Goal: Find specific page/section: Find specific page/section

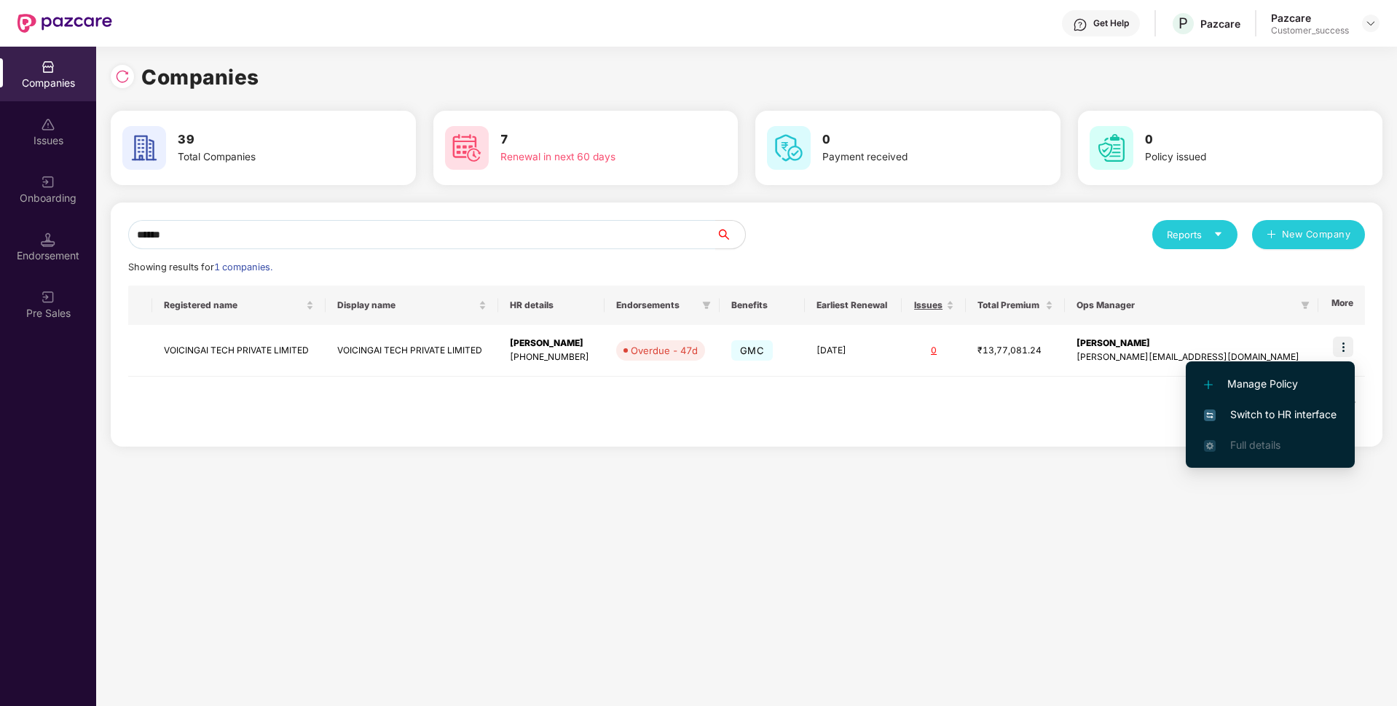
click at [1277, 409] on span "Switch to HR interface" at bounding box center [1270, 415] width 133 height 16
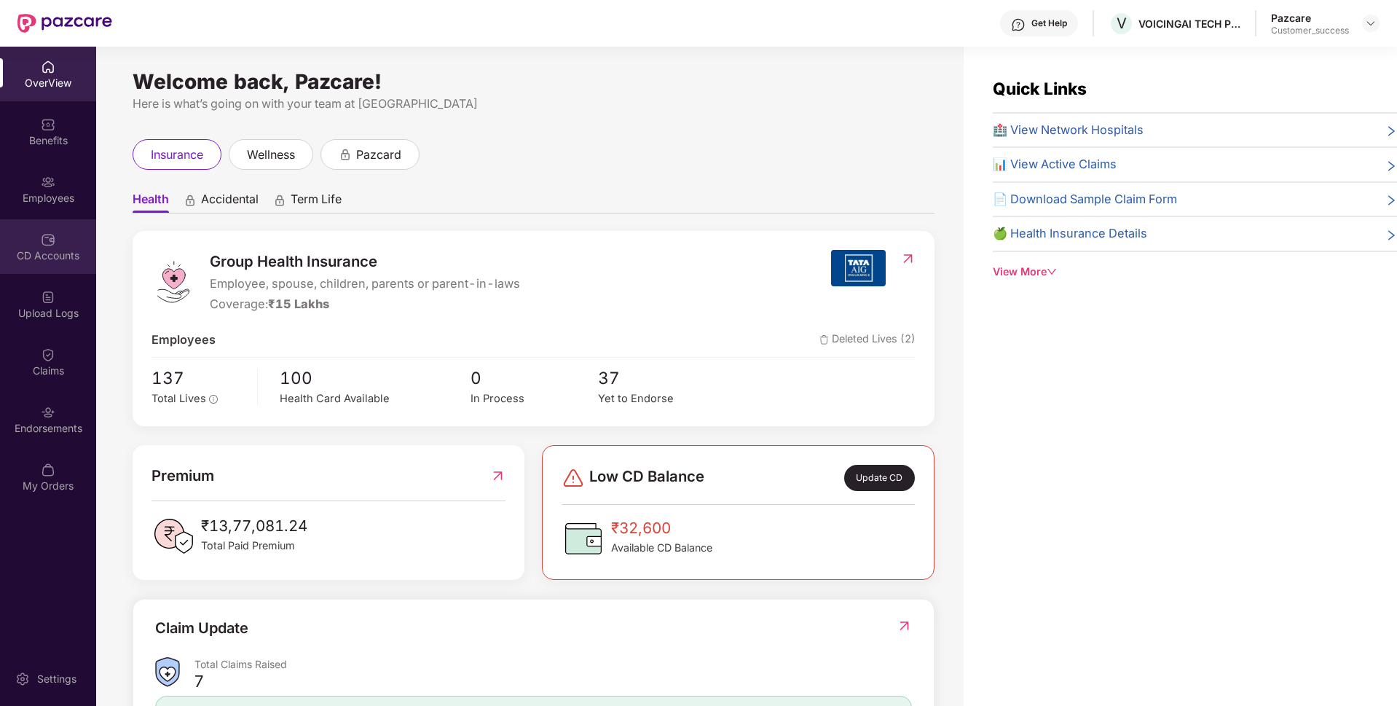
click at [52, 259] on div "CD Accounts" at bounding box center [48, 255] width 96 height 15
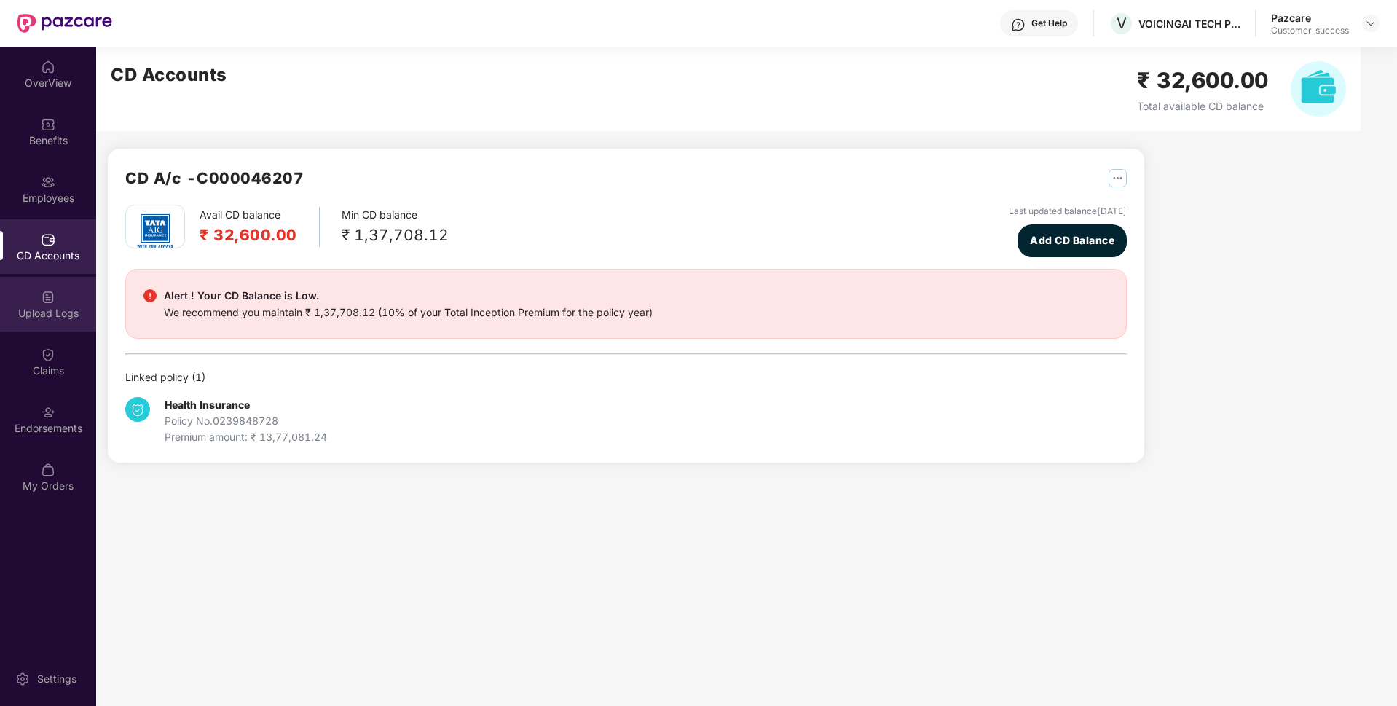
click at [24, 301] on div "Upload Logs" at bounding box center [48, 304] width 96 height 55
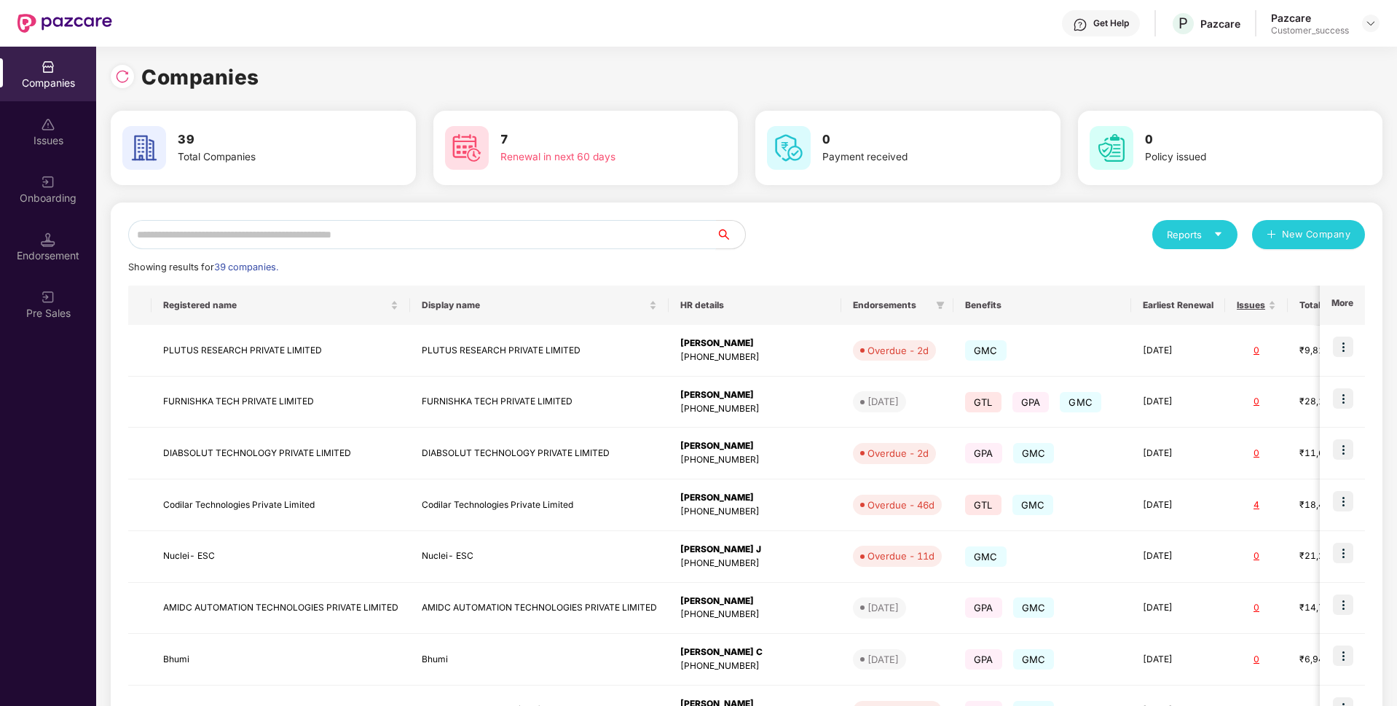
click at [361, 227] on input "text" at bounding box center [422, 234] width 588 height 29
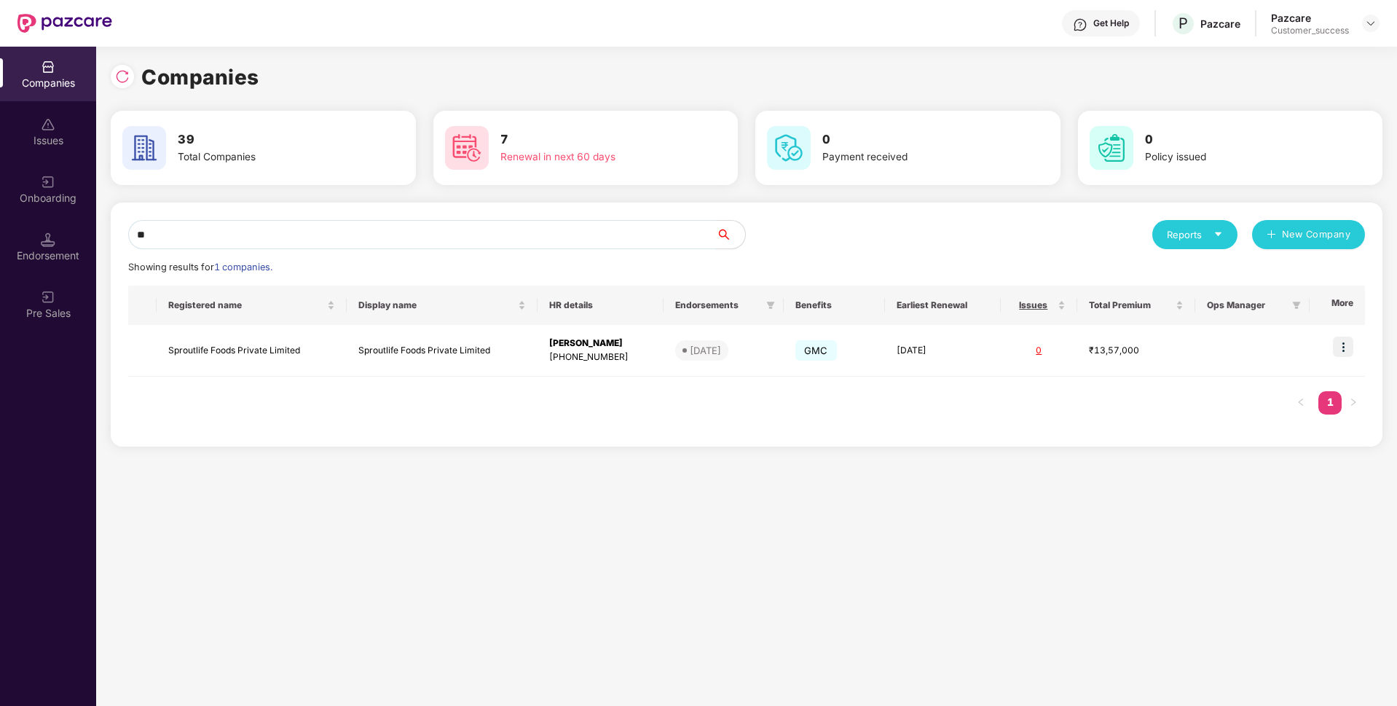
type input "*"
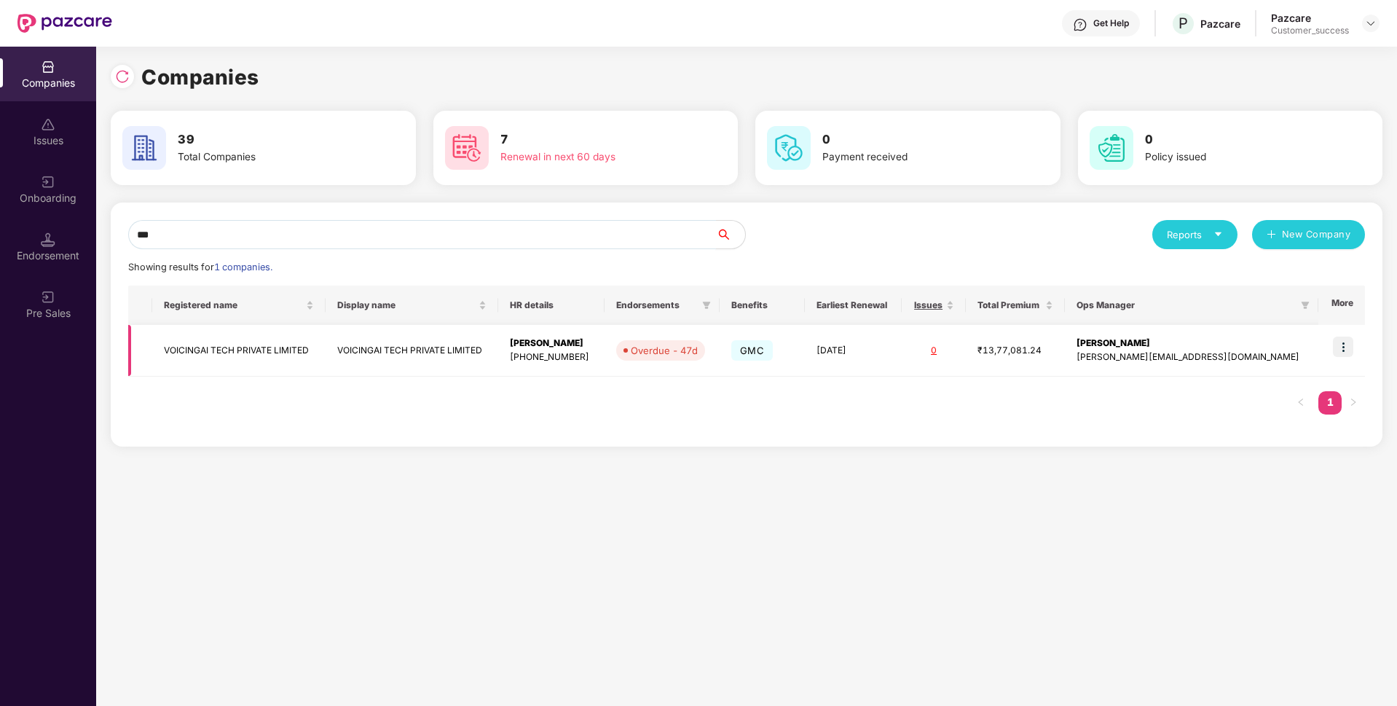
type input "***"
click at [204, 343] on td "VOICINGAI TECH PRIVATE LIMITED" at bounding box center [238, 351] width 173 height 52
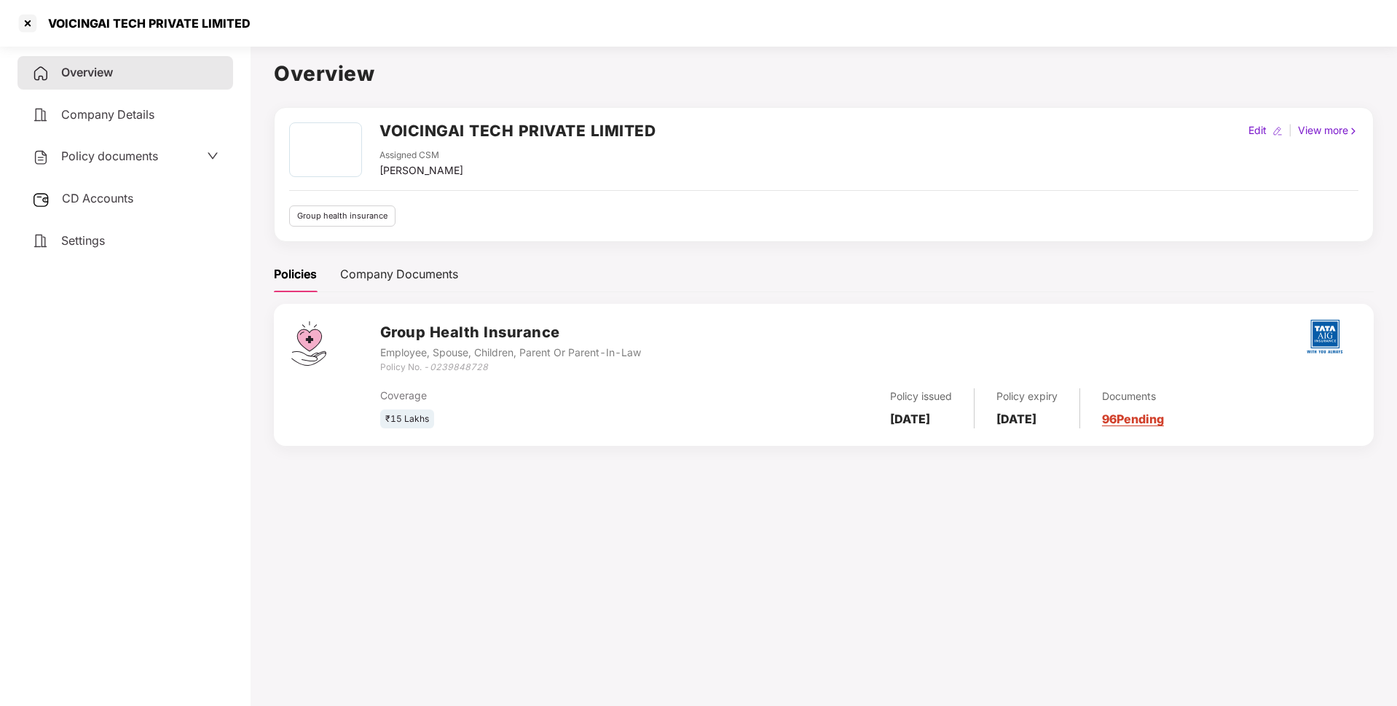
click at [182, 149] on div "Policy documents" at bounding box center [125, 156] width 186 height 19
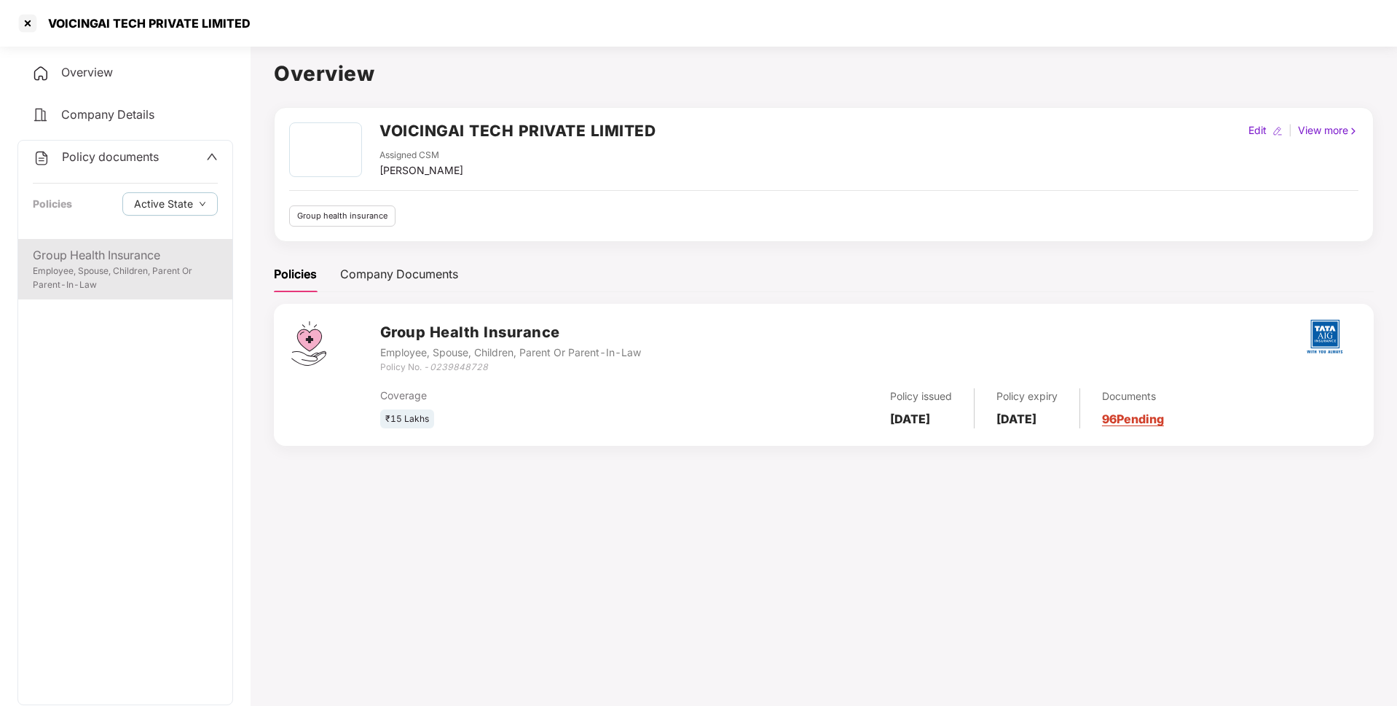
click at [98, 250] on div "Group Health Insurance" at bounding box center [125, 255] width 185 height 18
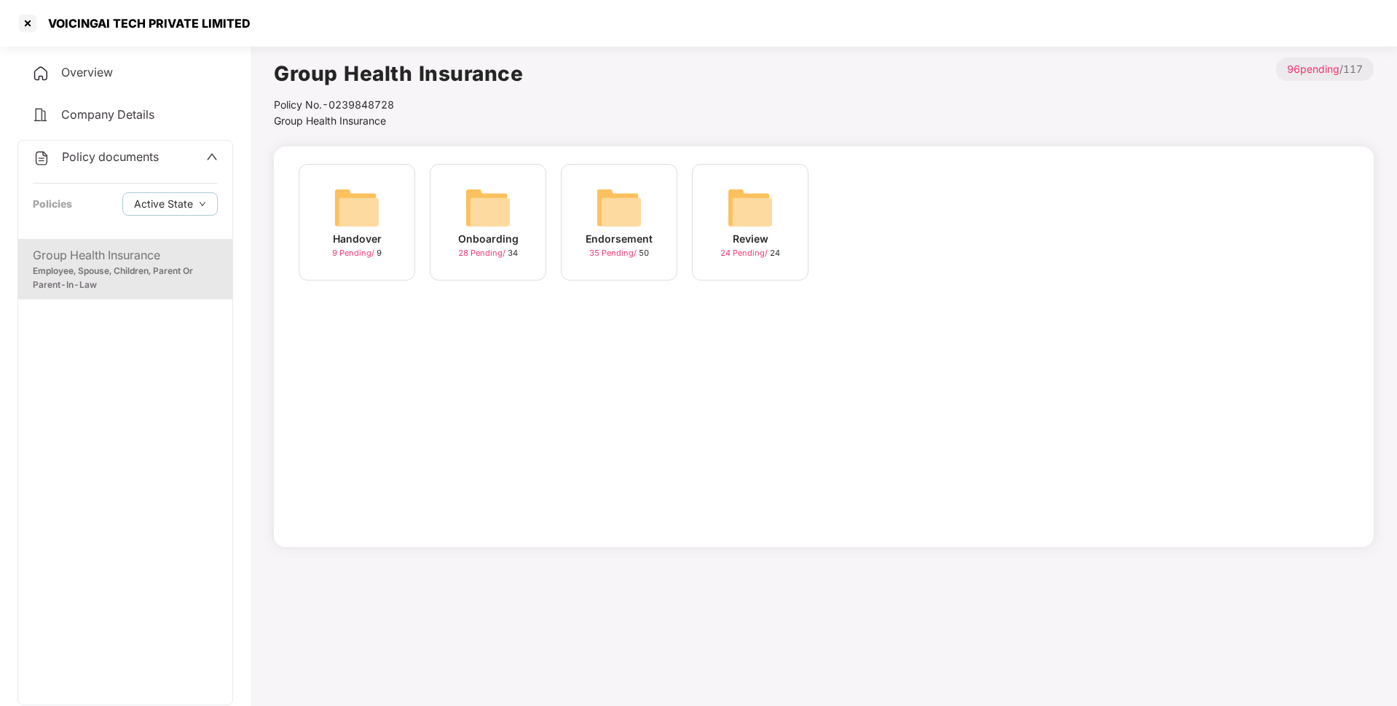
click at [605, 232] on div "Endorsement" at bounding box center [619, 239] width 67 height 16
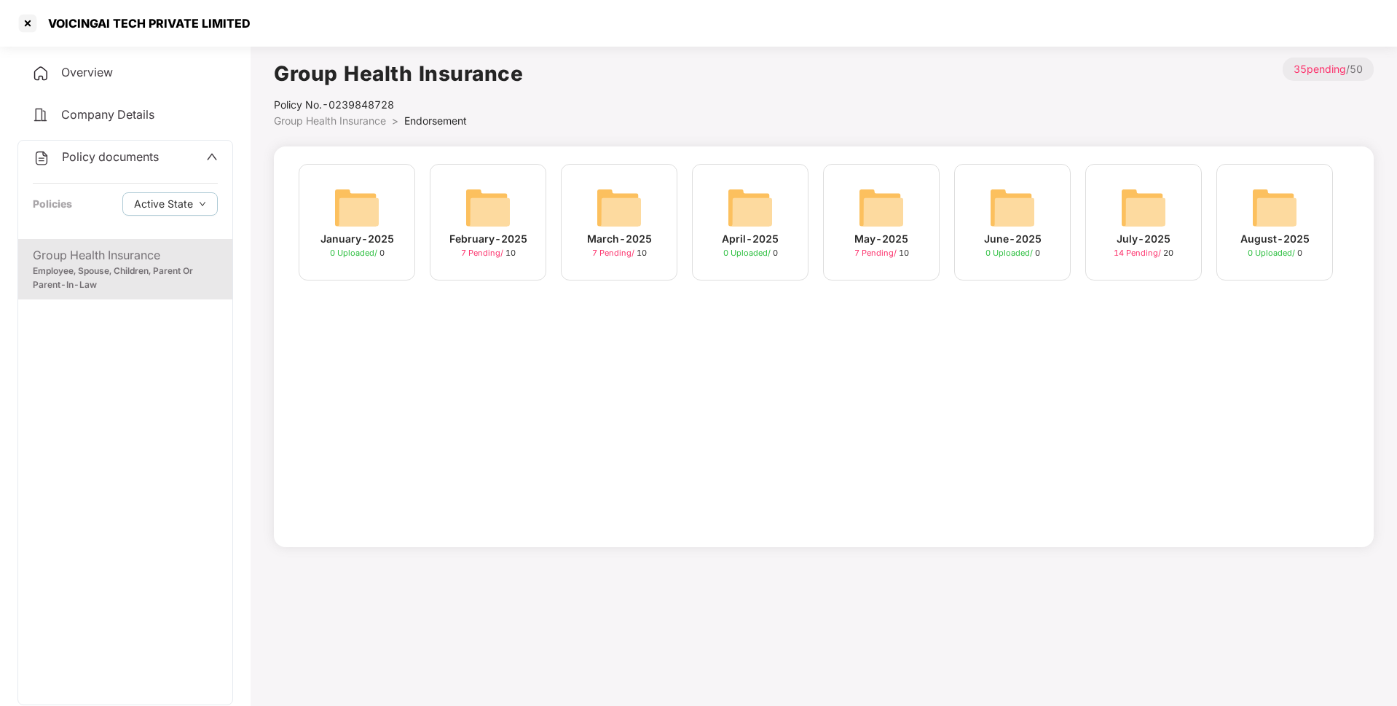
click at [1107, 236] on div "July-2025 14 Pending / 20" at bounding box center [1143, 222] width 117 height 117
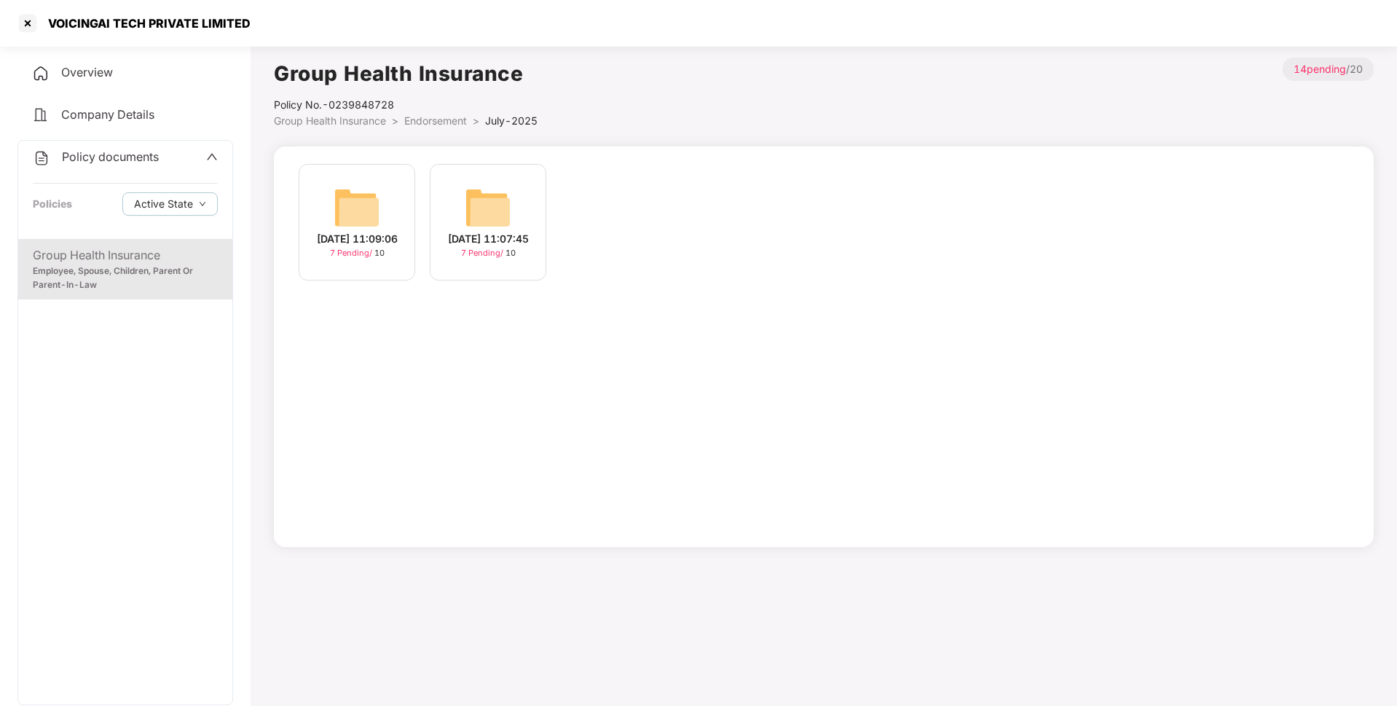
click at [509, 220] on img at bounding box center [488, 207] width 47 height 47
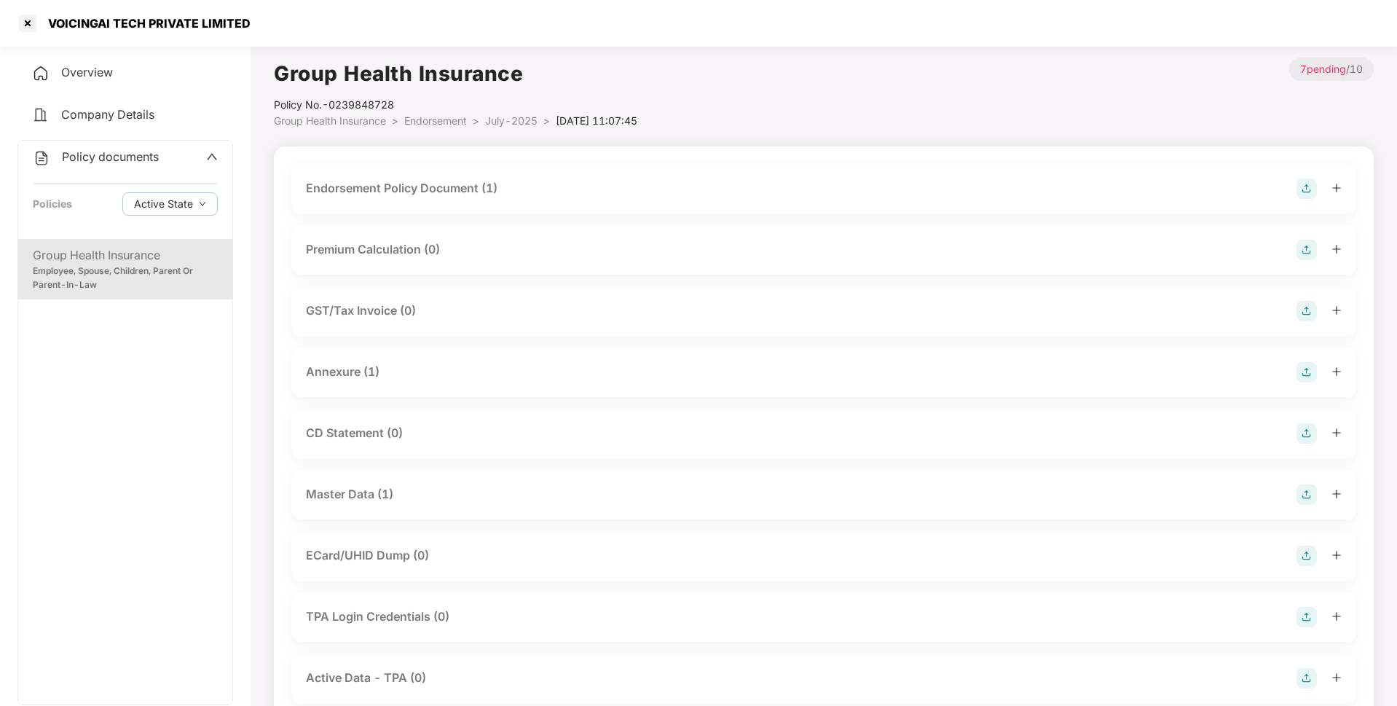
click at [349, 490] on div "Master Data (1)" at bounding box center [349, 494] width 87 height 18
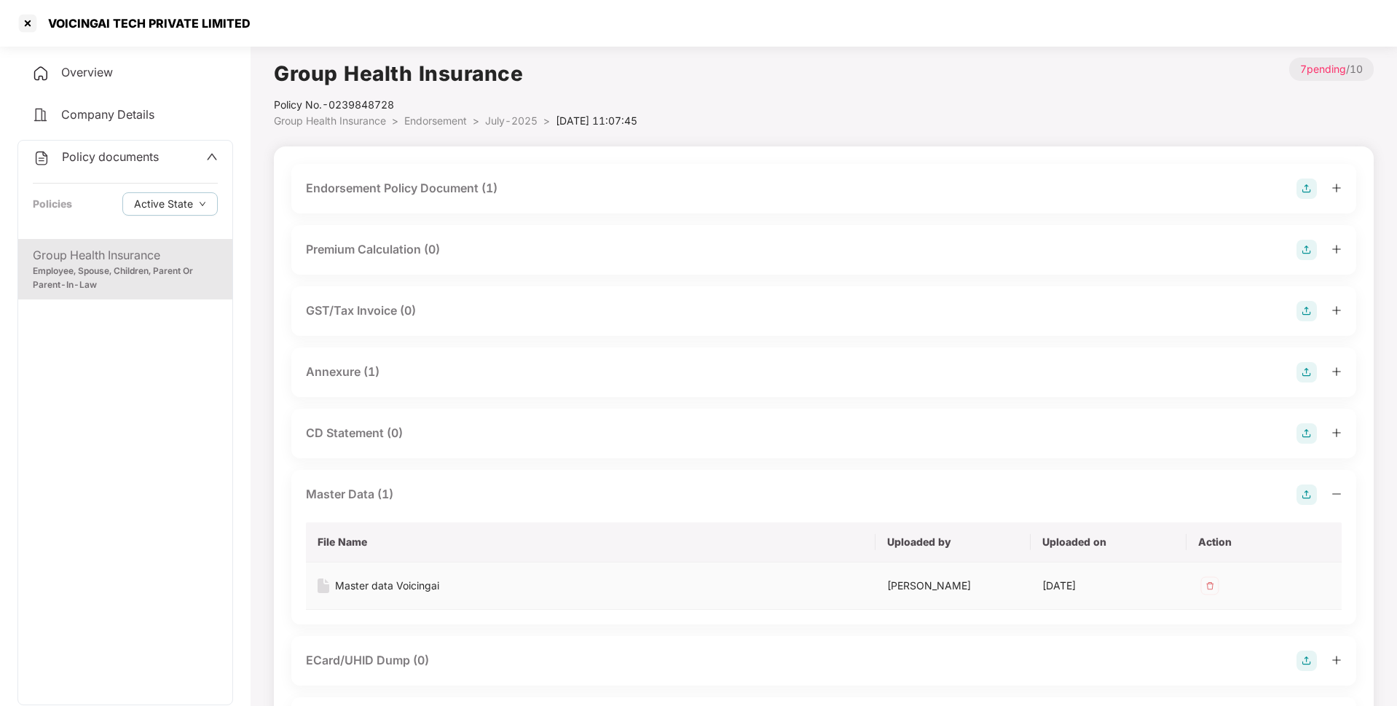
click at [395, 577] on td "Master data Voicingai" at bounding box center [591, 585] width 570 height 47
click at [362, 584] on div "Master data Voicingai" at bounding box center [387, 586] width 104 height 16
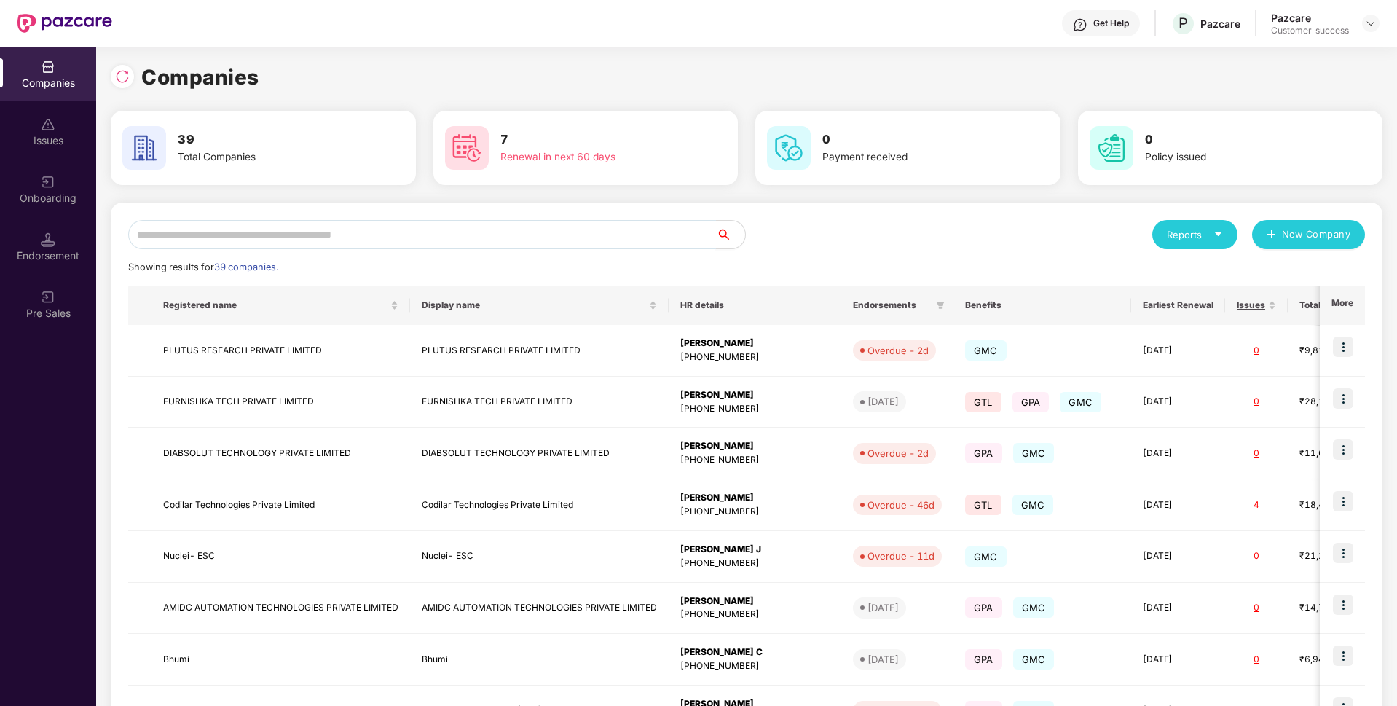
click at [353, 229] on input "text" at bounding box center [422, 234] width 588 height 29
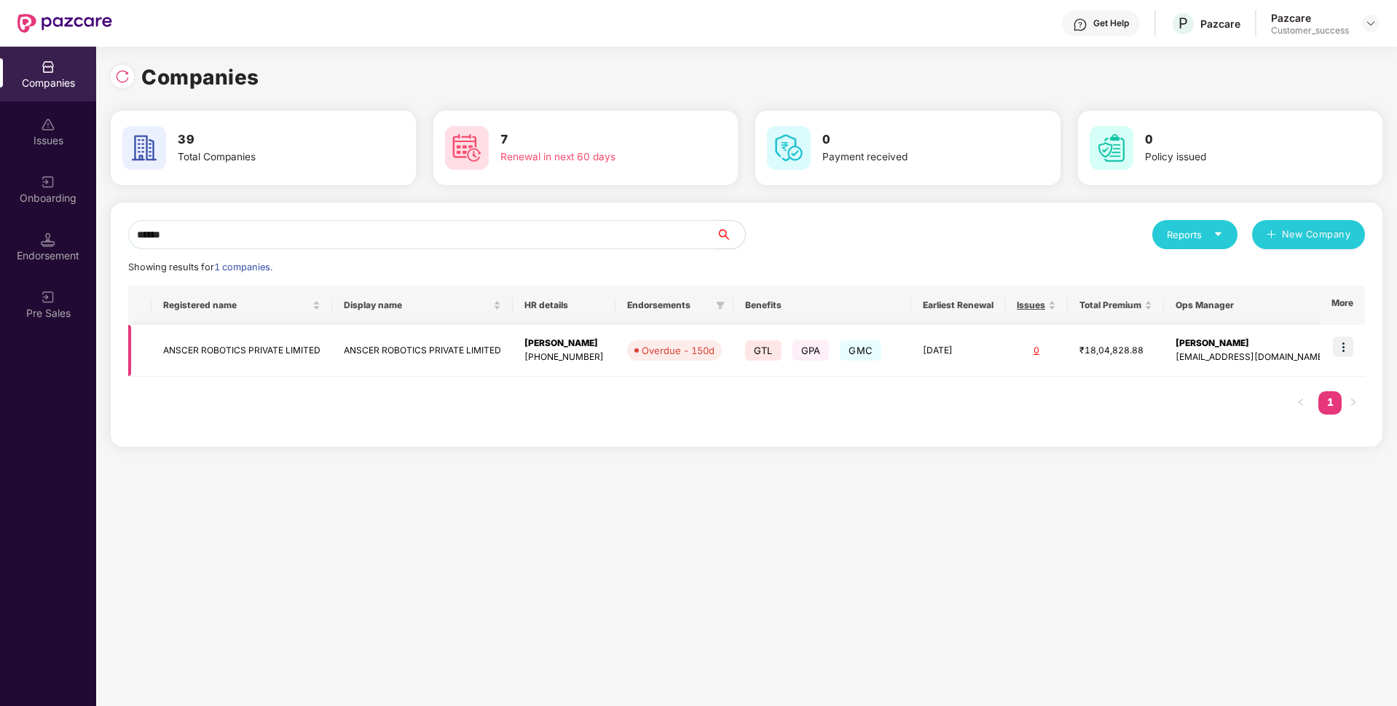
type input "******"
click at [1351, 341] on img at bounding box center [1343, 347] width 20 height 20
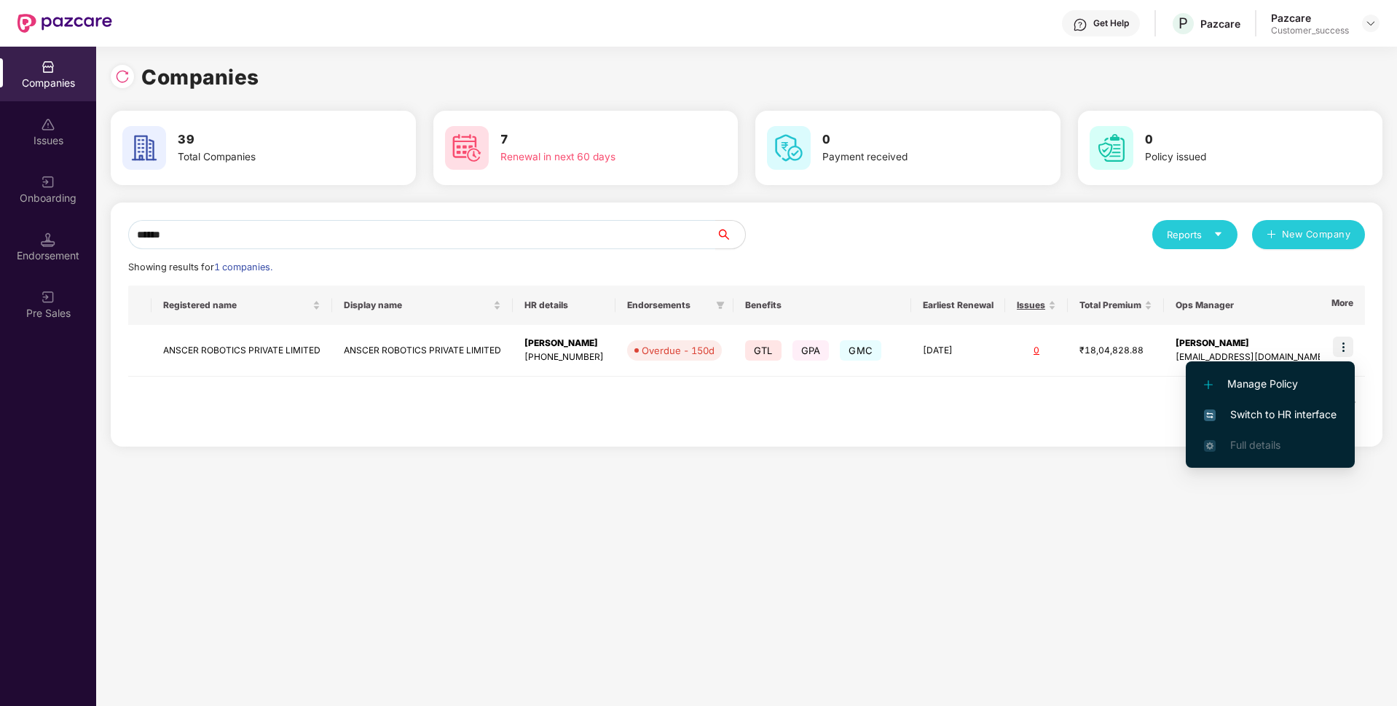
click at [1246, 416] on span "Switch to HR interface" at bounding box center [1270, 415] width 133 height 16
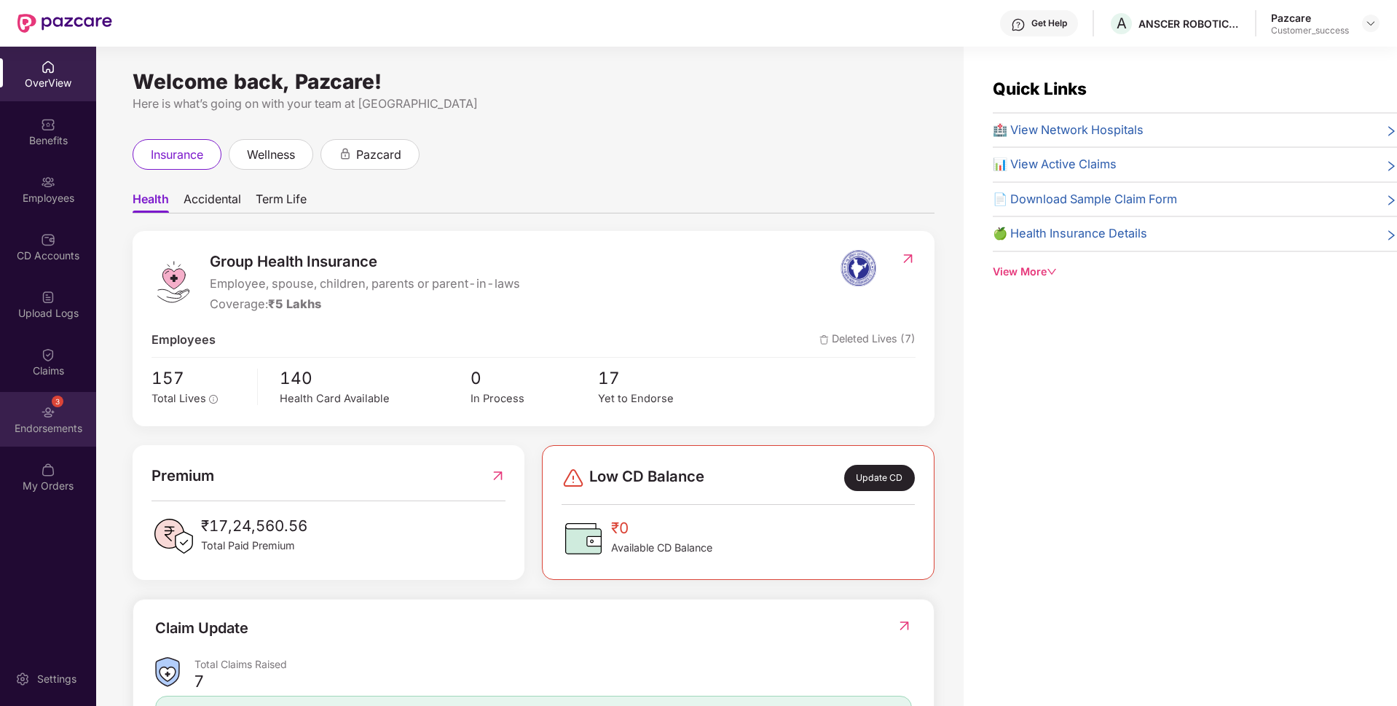
click at [0, 428] on div "Endorsements" at bounding box center [48, 428] width 96 height 15
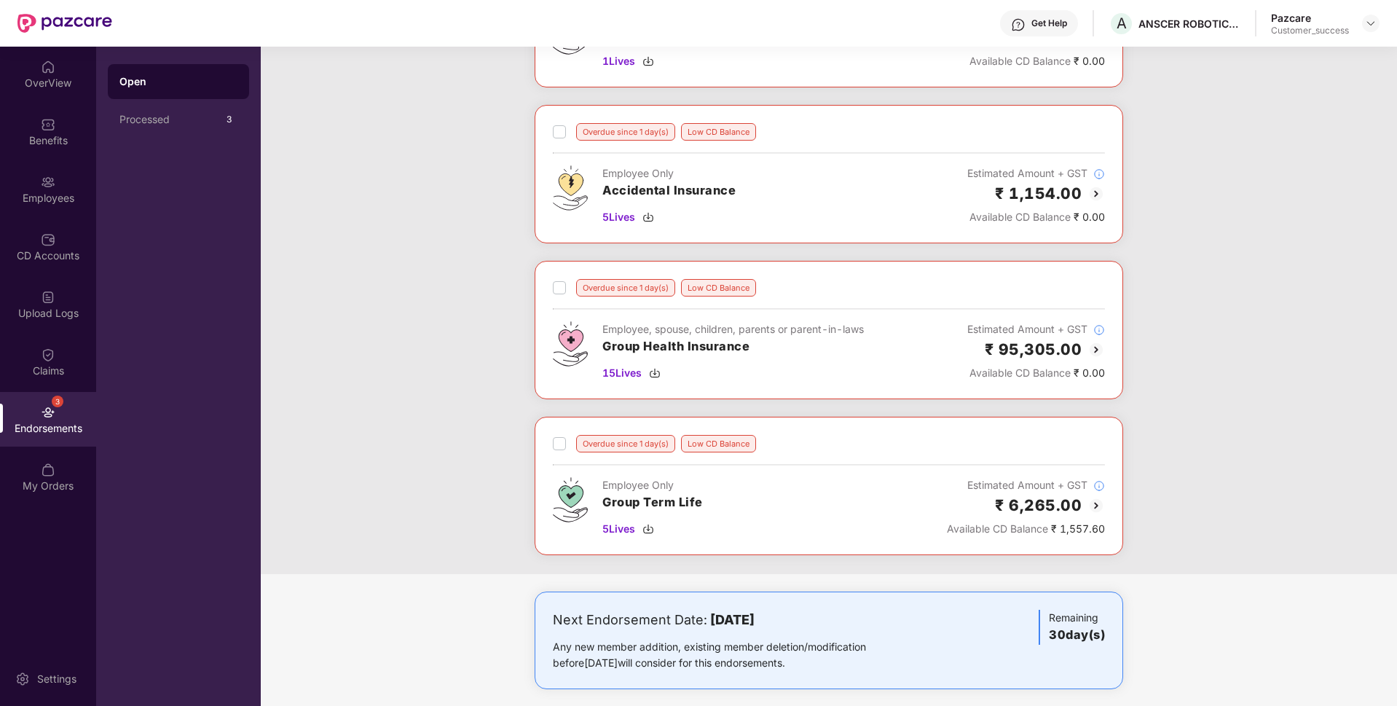
scroll to position [814, 0]
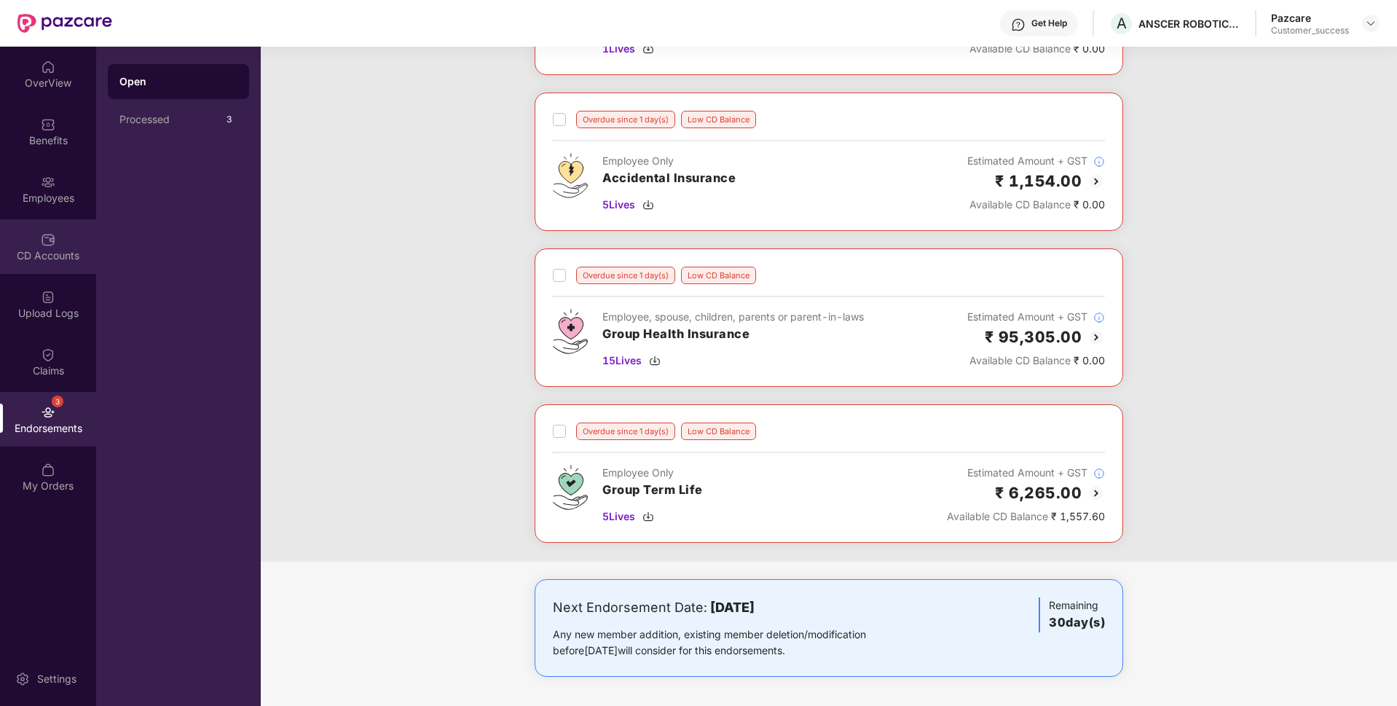
click at [0, 254] on div "CD Accounts" at bounding box center [48, 255] width 96 height 15
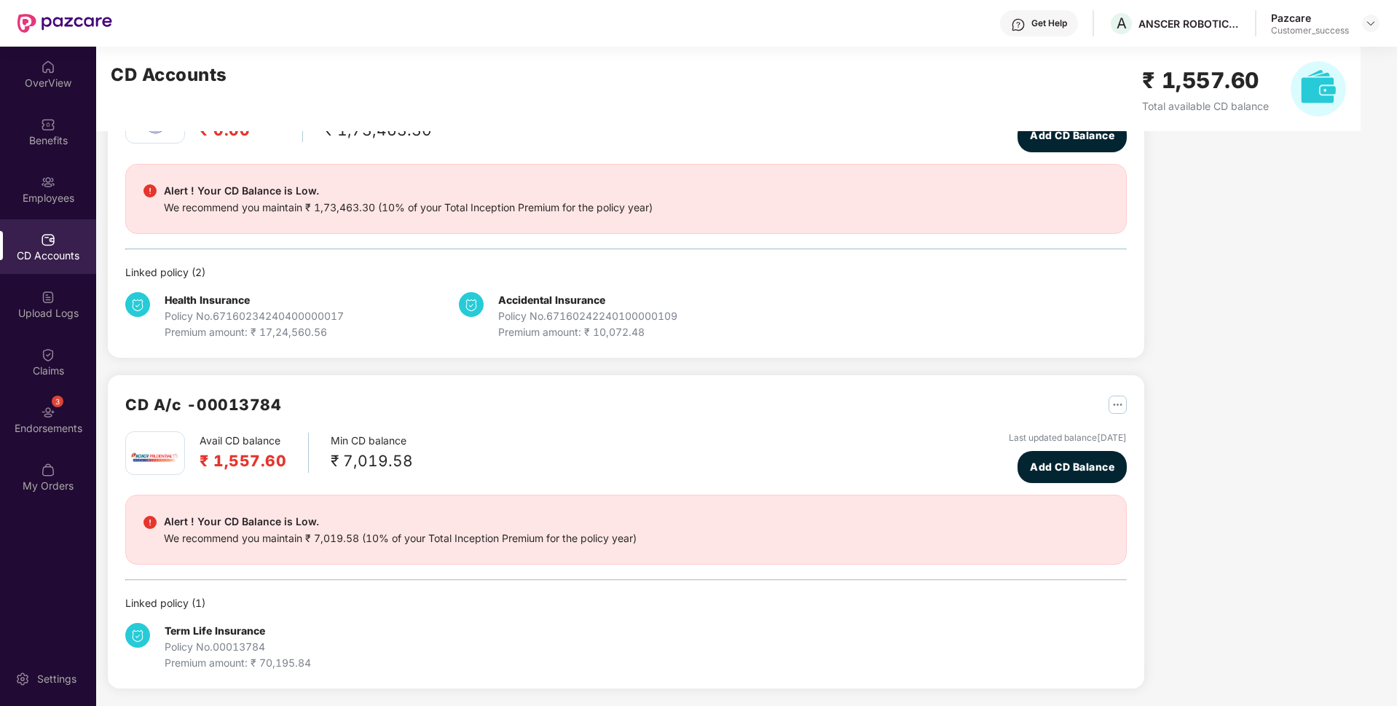
scroll to position [0, 0]
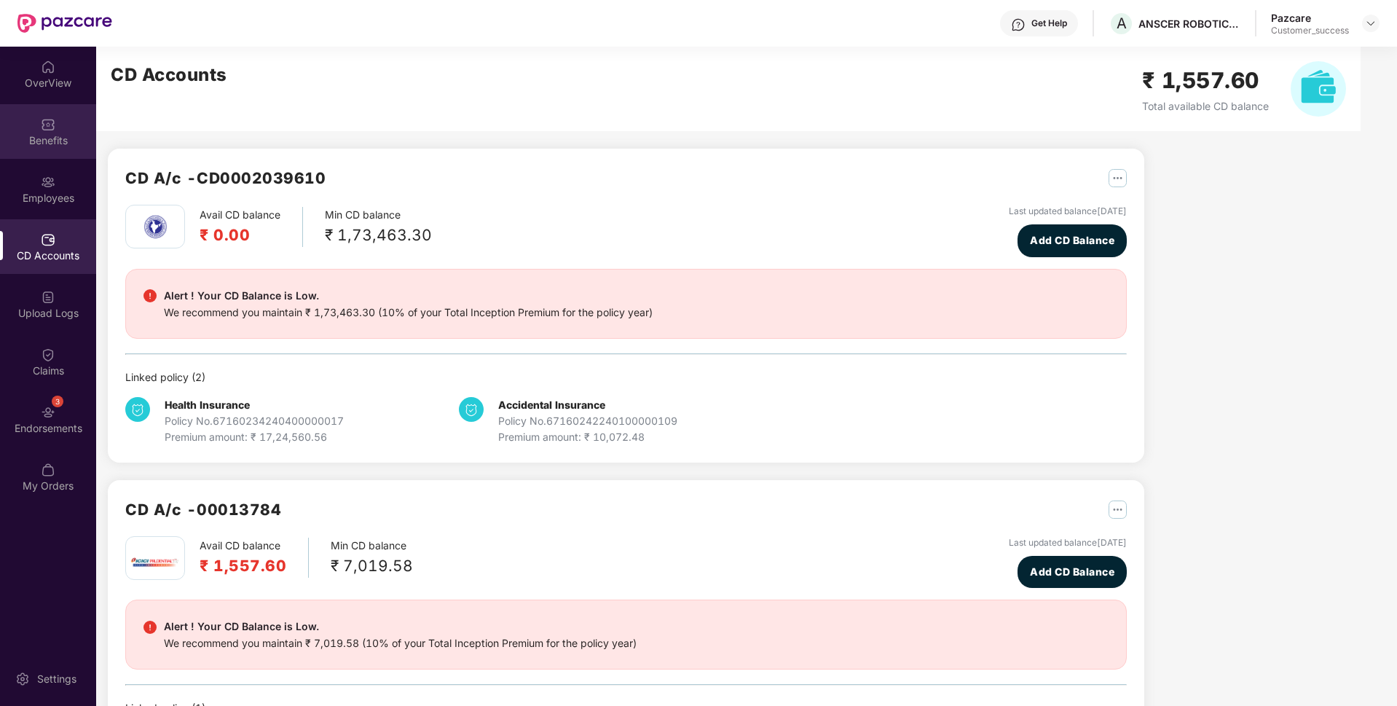
click at [24, 157] on div "Benefits" at bounding box center [48, 131] width 96 height 55
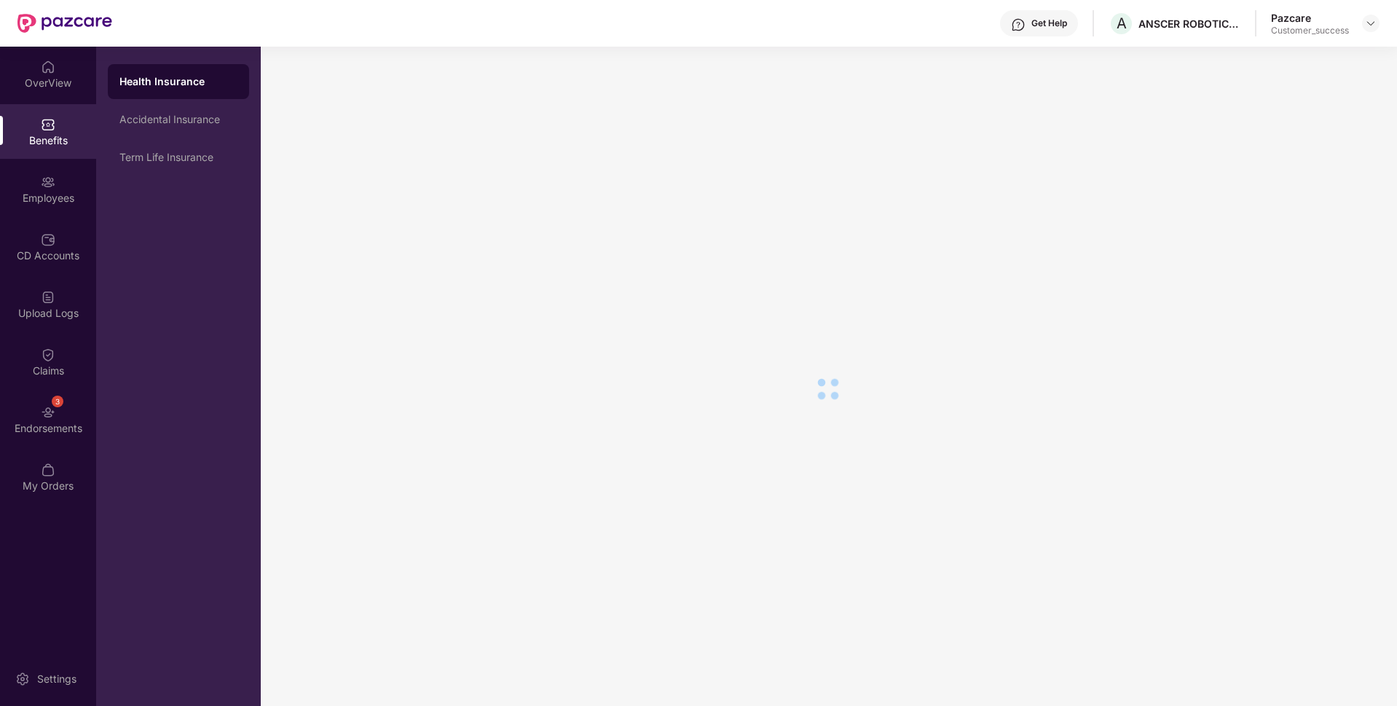
click at [14, 167] on div "Employees" at bounding box center [48, 189] width 96 height 55
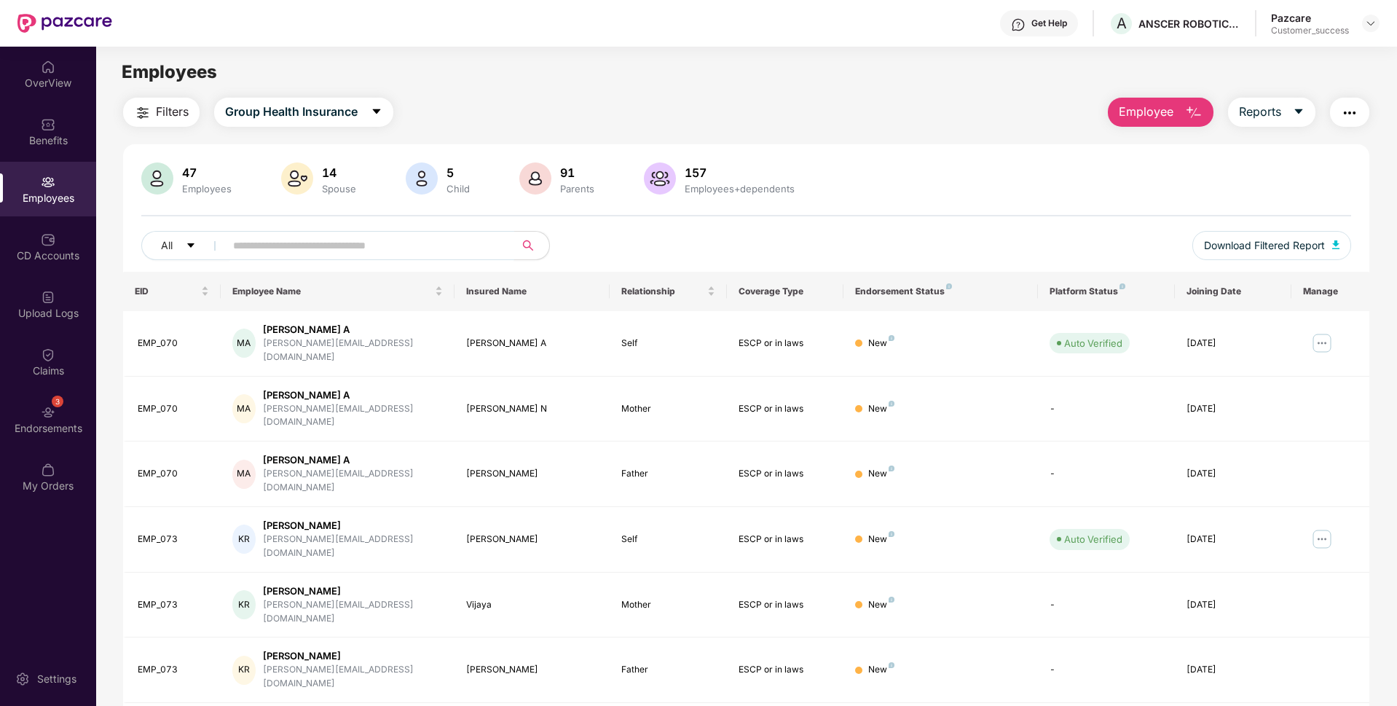
click at [246, 235] on input "text" at bounding box center [364, 246] width 262 height 22
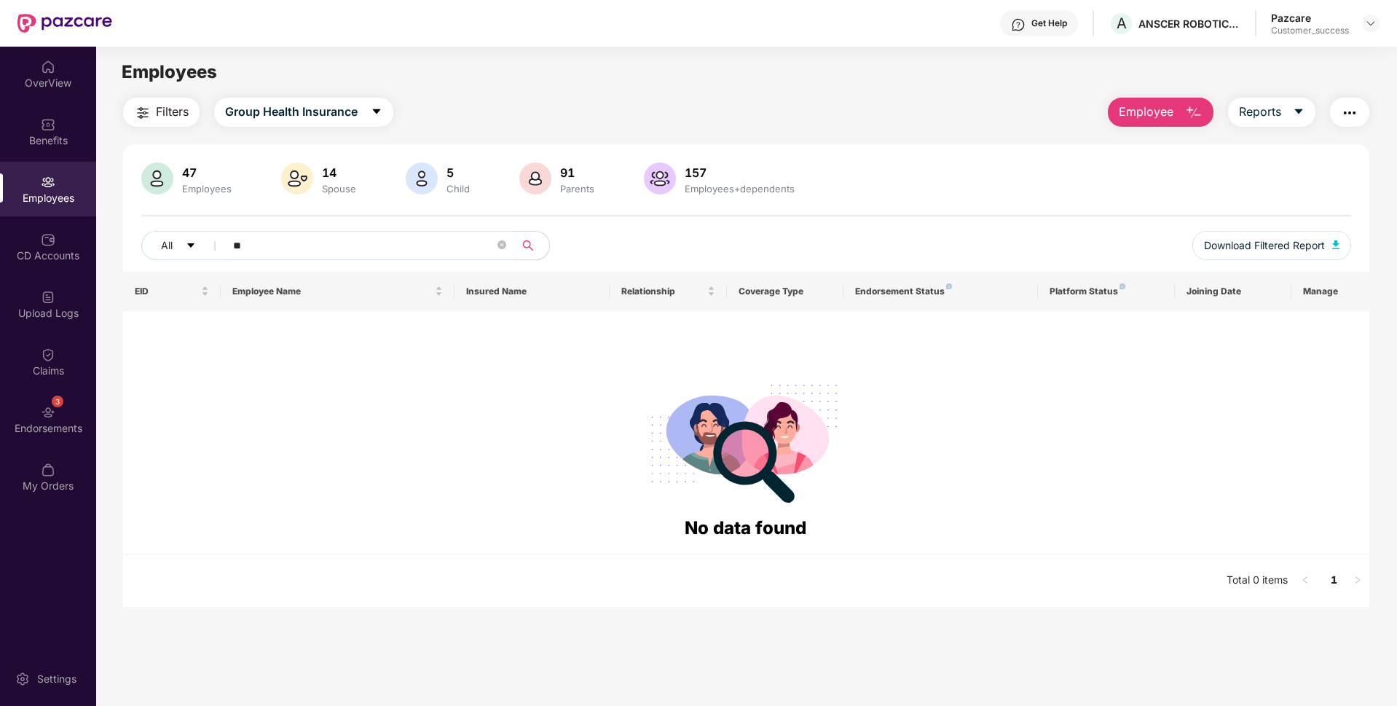
type input "*"
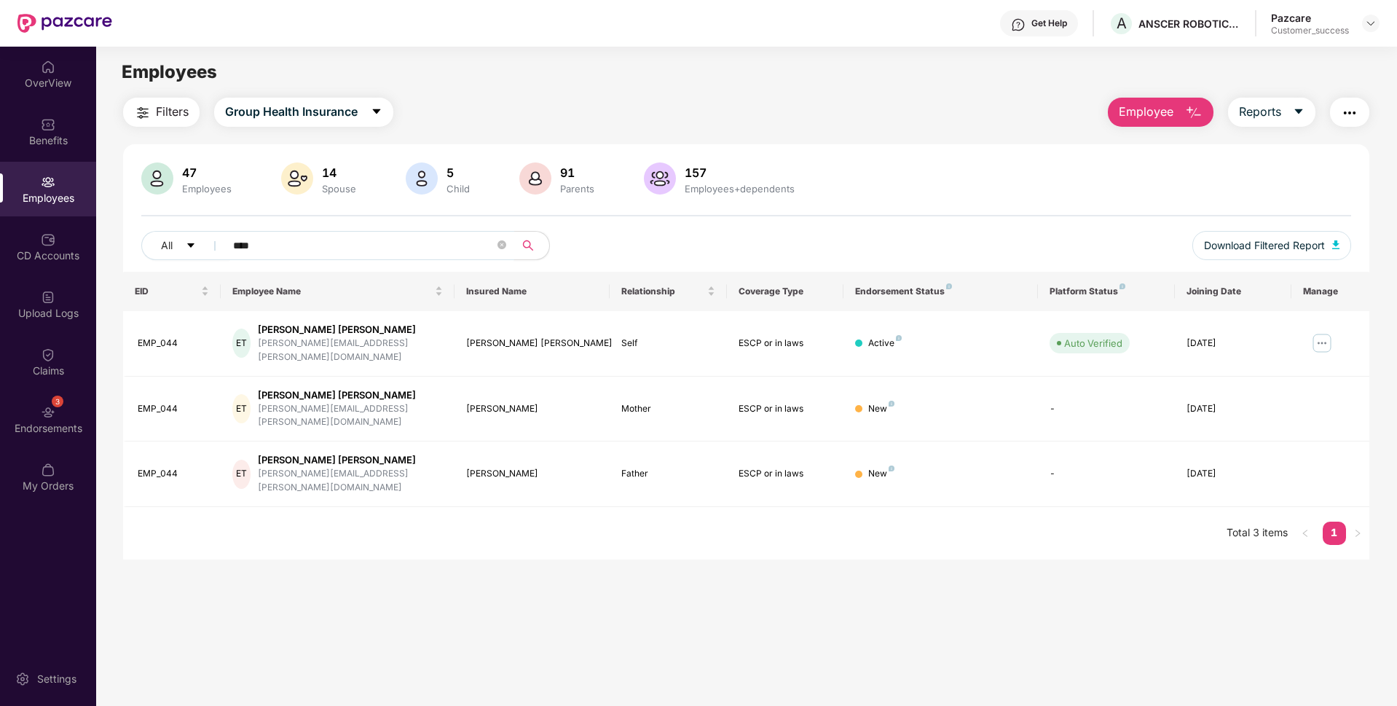
type input "****"
